Goal: Book appointment/travel/reservation

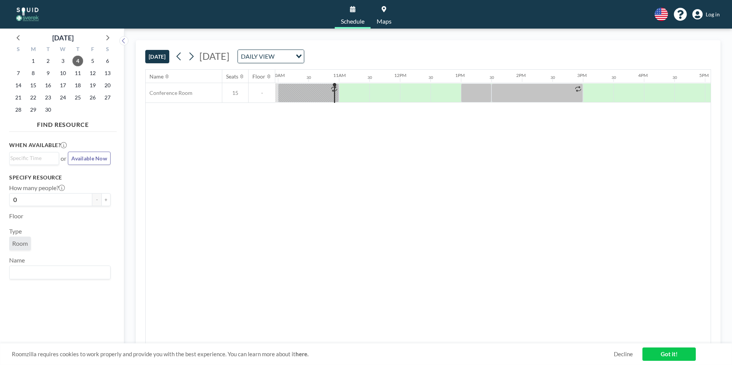
scroll to position [0, 610]
click at [386, 90] on div at bounding box center [382, 92] width 30 height 19
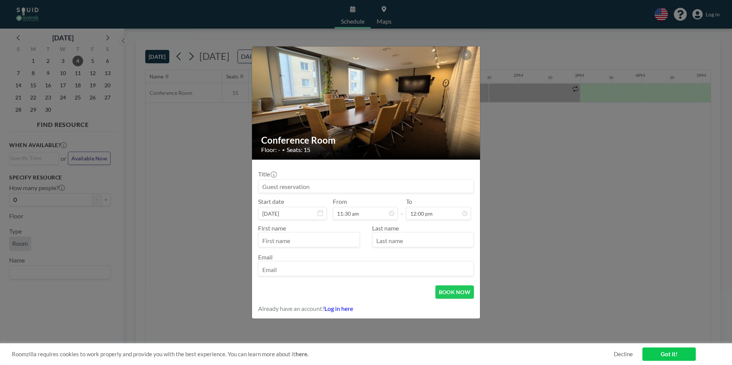
scroll to position [0, 0]
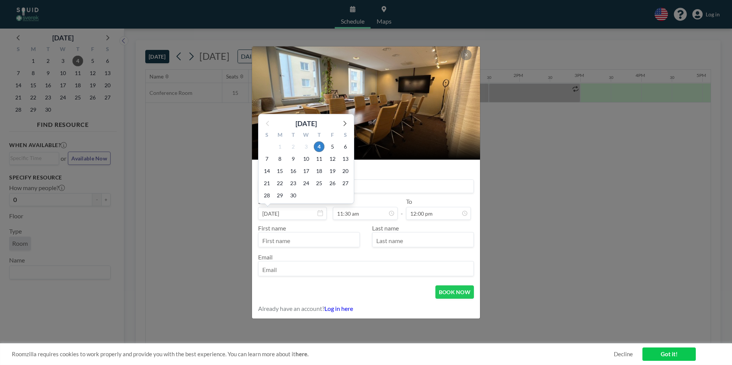
click at [300, 188] on div "24" at bounding box center [306, 183] width 13 height 12
click at [384, 192] on input at bounding box center [365, 186] width 215 height 13
type input "[PERSON_NAME]"
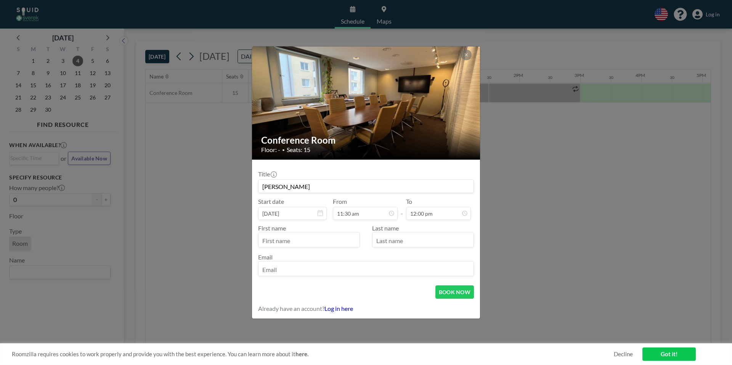
click at [310, 242] on input "text" at bounding box center [308, 240] width 101 height 13
type input "[PERSON_NAME]"
click at [390, 238] on input "text" at bounding box center [422, 240] width 101 height 13
type input "[PERSON_NAME]"
click at [332, 271] on input "email" at bounding box center [365, 269] width 215 height 13
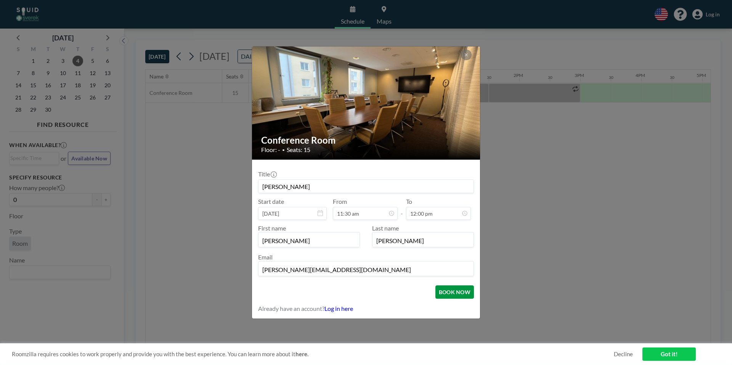
type input "[PERSON_NAME][EMAIL_ADDRESS][DOMAIN_NAME]"
click at [452, 291] on button "BOOK NOW" at bounding box center [454, 292] width 39 height 13
